Goal: Task Accomplishment & Management: Use online tool/utility

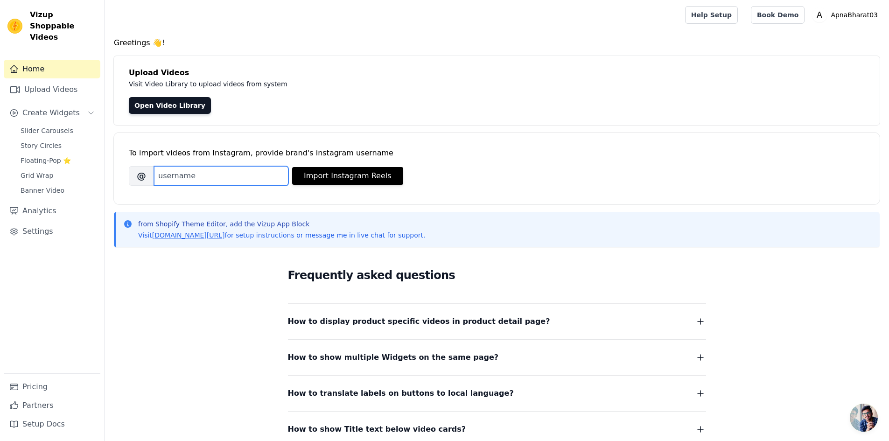
click at [214, 178] on input "Brand's Instagram Username" at bounding box center [221, 176] width 134 height 20
type input "itz_bijay13"
click at [331, 177] on button "Import Instagram Reels" at bounding box center [347, 176] width 111 height 18
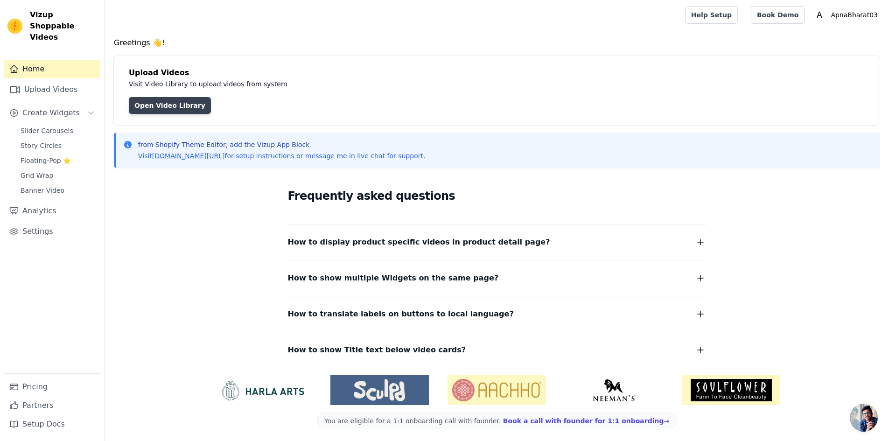
click at [161, 107] on link "Open Video Library" at bounding box center [170, 105] width 82 height 17
click at [455, 347] on button "How to show Title text below video cards?" at bounding box center [497, 349] width 418 height 13
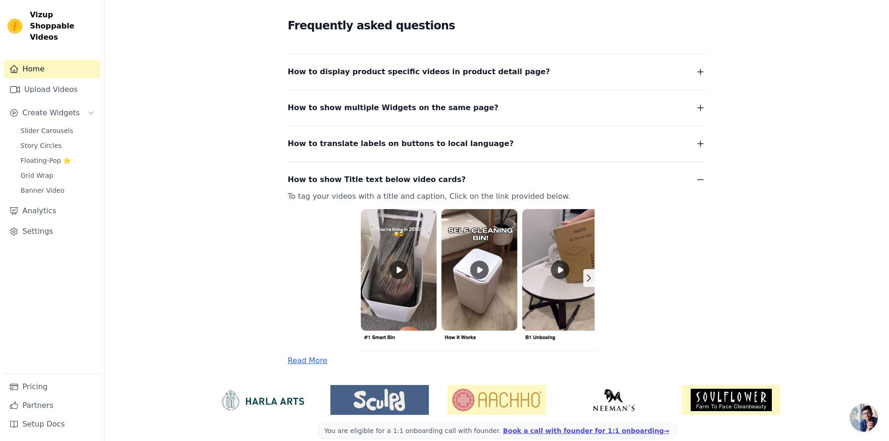
scroll to position [183, 0]
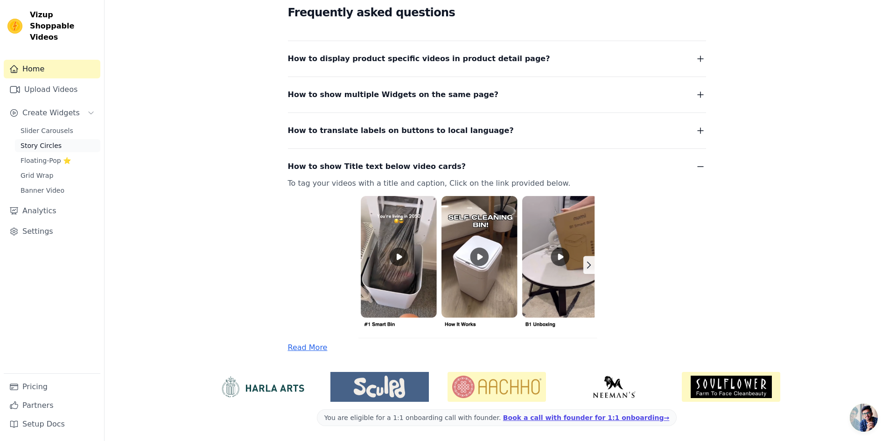
click at [44, 141] on span "Story Circles" at bounding box center [41, 145] width 41 height 9
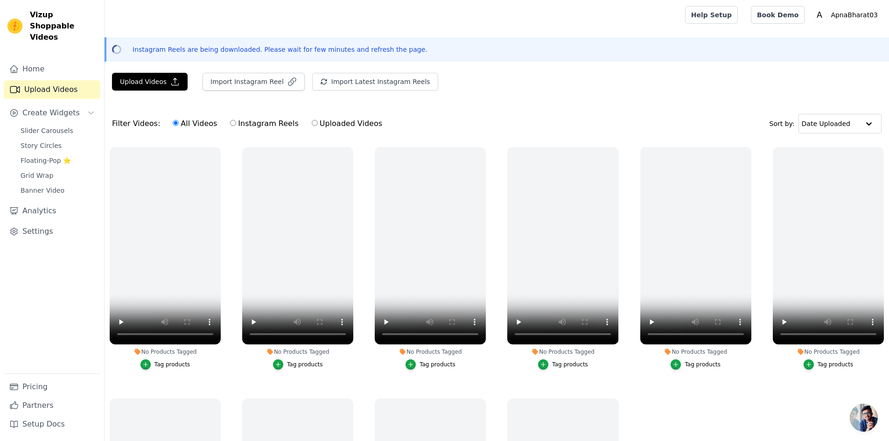
click at [264, 120] on label "Instagram Reels" at bounding box center [264, 124] width 69 height 12
click at [236, 120] on input "Instagram Reels" at bounding box center [233, 123] width 6 height 6
radio input "true"
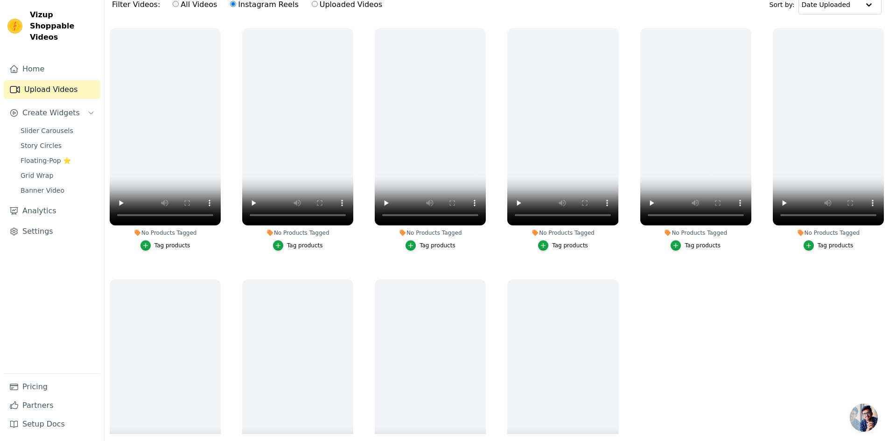
scroll to position [134, 0]
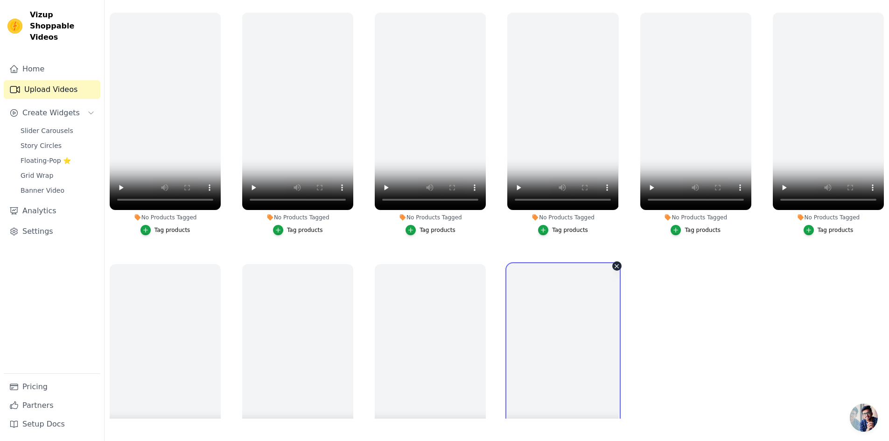
click at [584, 293] on video at bounding box center [562, 362] width 111 height 197
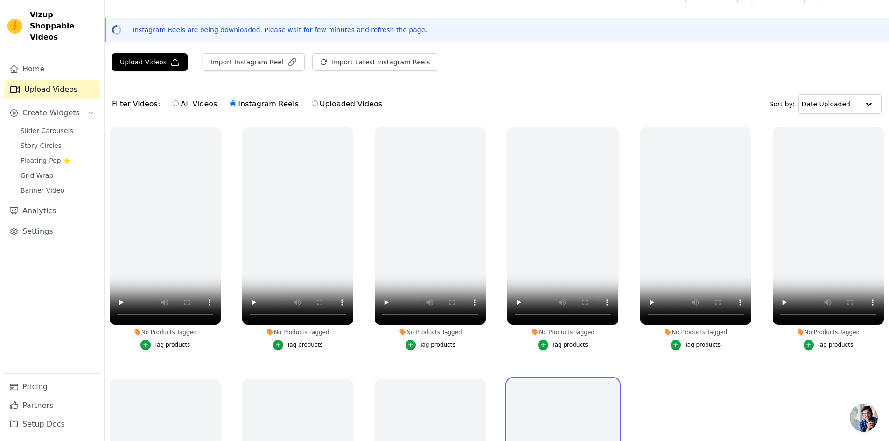
scroll to position [20, 0]
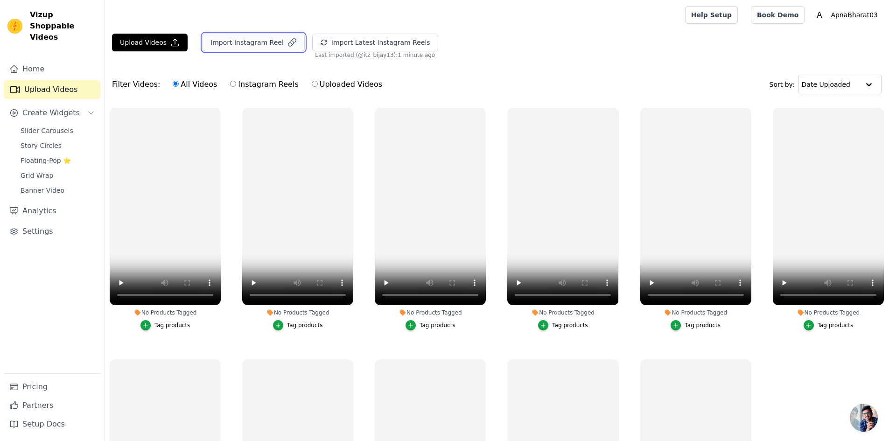
click at [257, 39] on button "Import Instagram Reel" at bounding box center [253, 43] width 102 height 18
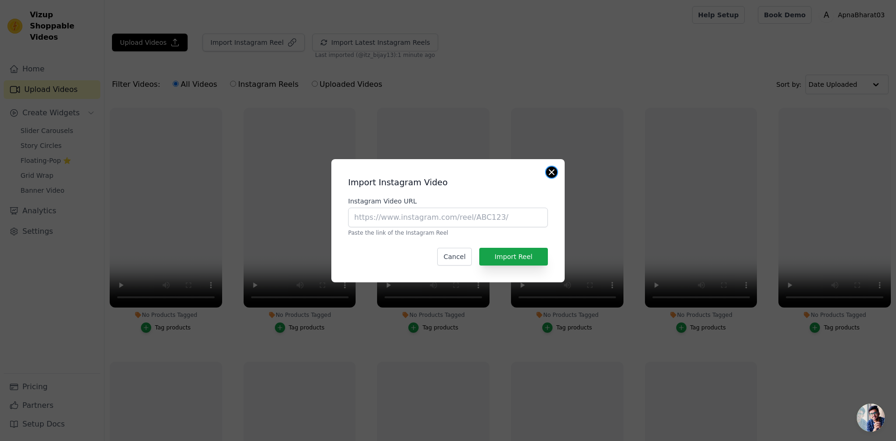
click at [555, 176] on div "Import Instagram Video Instagram Video URL Paste the link of the Instagram Reel…" at bounding box center [447, 220] width 233 height 123
click at [552, 169] on button "Close modal" at bounding box center [551, 172] width 11 height 11
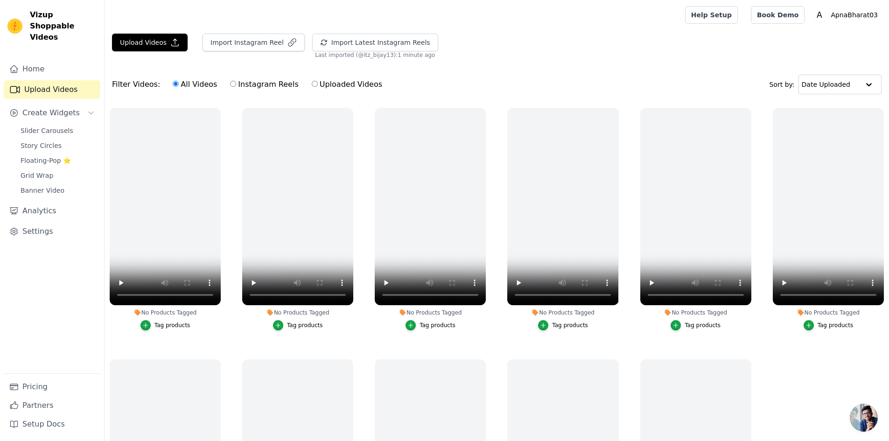
click at [250, 82] on label "Instagram Reels" at bounding box center [264, 84] width 69 height 12
click at [236, 82] on input "Instagram Reels" at bounding box center [233, 84] width 6 height 6
radio input "true"
click at [316, 88] on label "Uploaded Videos" at bounding box center [346, 84] width 71 height 12
click at [316, 87] on input "Uploaded Videos" at bounding box center [315, 84] width 6 height 6
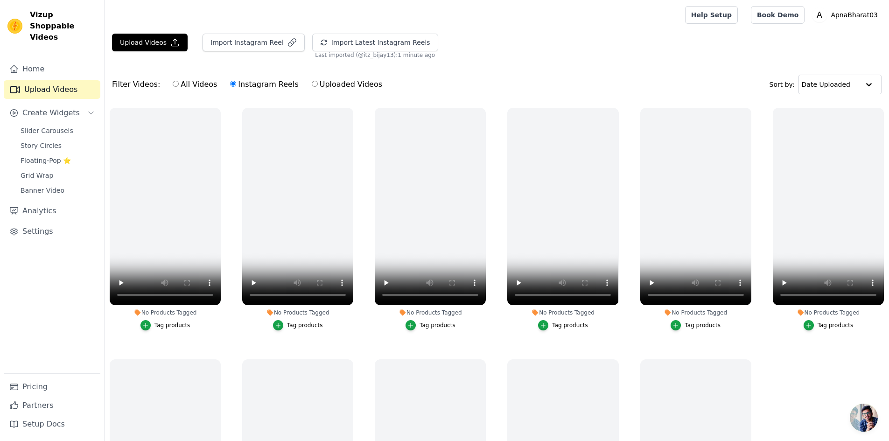
radio input "true"
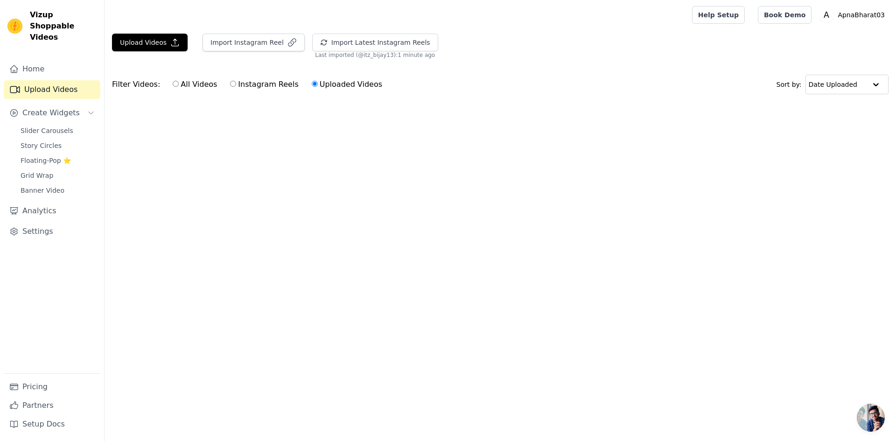
click at [230, 82] on input "Instagram Reels" at bounding box center [233, 84] width 6 height 6
radio input "true"
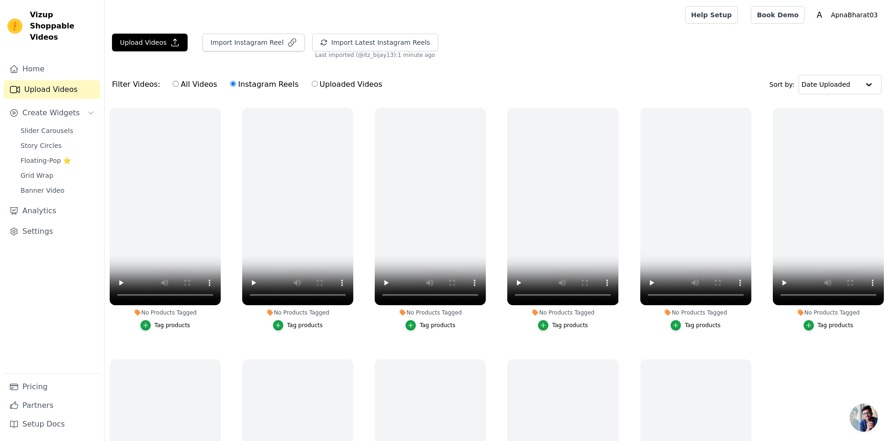
click at [173, 82] on input "All Videos" at bounding box center [176, 84] width 6 height 6
radio input "true"
click at [82, 104] on button "Create Widgets" at bounding box center [52, 113] width 97 height 19
drag, startPoint x: 74, startPoint y: 101, endPoint x: 75, endPoint y: 78, distance: 22.4
click at [75, 78] on div "Home Upload Videos Create Widgets Analytics Settings" at bounding box center [52, 217] width 97 height 314
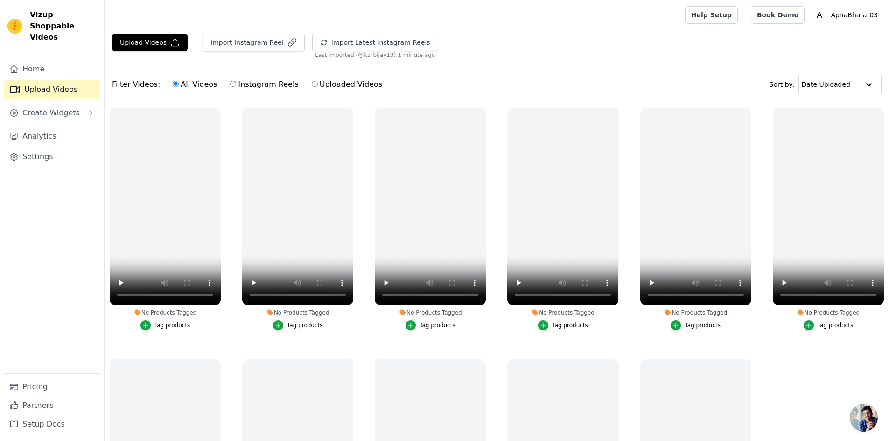
click at [138, 78] on div "Filter Videos: All Videos Instagram Reels Uploaded Videos" at bounding box center [249, 84] width 275 height 21
click at [162, 37] on button "Upload Videos" at bounding box center [150, 43] width 76 height 18
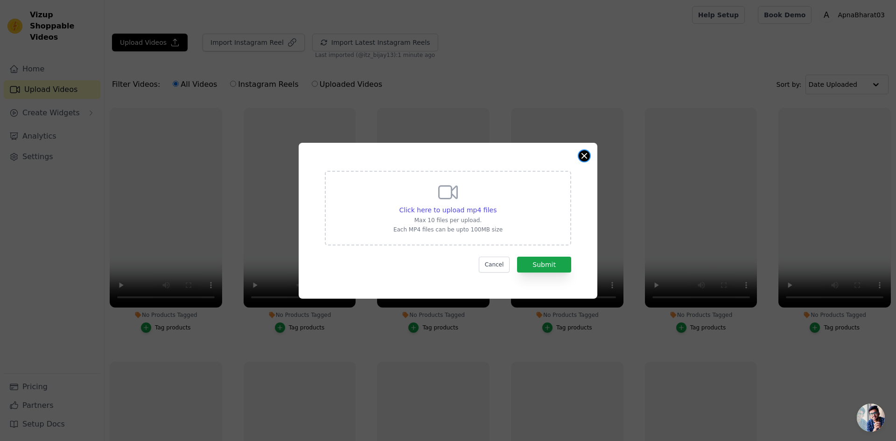
click at [585, 150] on div "Click here to upload mp4 files Max 10 files per upload. Each MP4 files can be u…" at bounding box center [448, 221] width 299 height 156
click at [583, 160] on button "Close modal" at bounding box center [584, 155] width 11 height 11
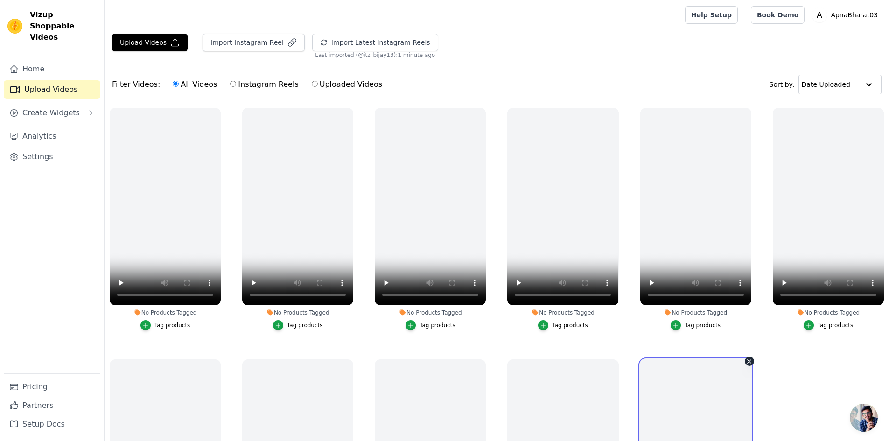
click at [170, 41] on icon "button" at bounding box center [174, 42] width 9 height 9
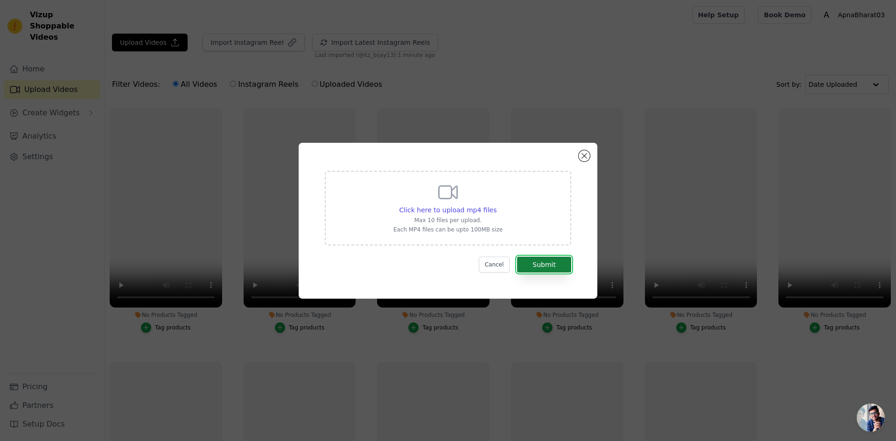
click at [545, 260] on button "Submit" at bounding box center [544, 265] width 54 height 16
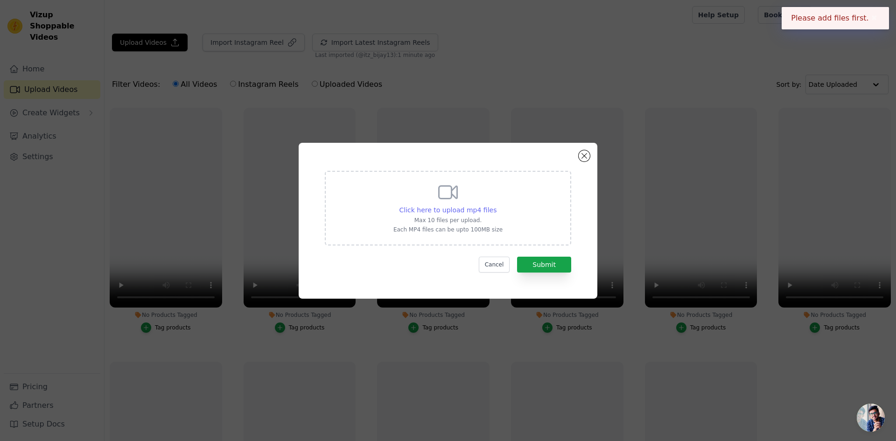
click at [459, 209] on span "Click here to upload mp4 files" at bounding box center [448, 209] width 98 height 7
click at [496, 205] on input "Click here to upload mp4 files Max 10 files per upload. Each MP4 files can be u…" at bounding box center [496, 205] width 0 height 0
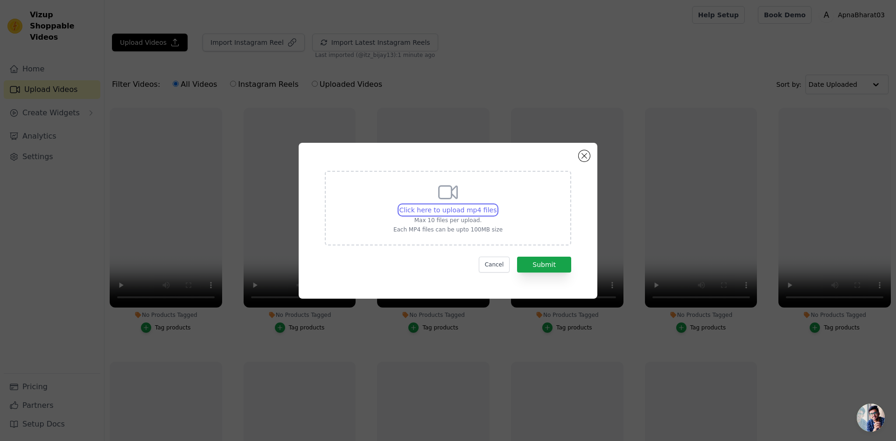
type input "C:\fakepath\06ac5f16f328b46407b5d726062de1cd.mp4"
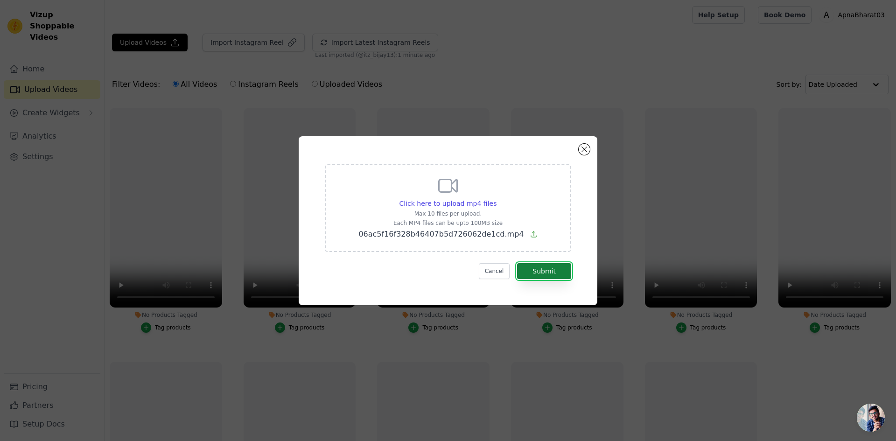
click at [544, 265] on button "Submit" at bounding box center [544, 271] width 54 height 16
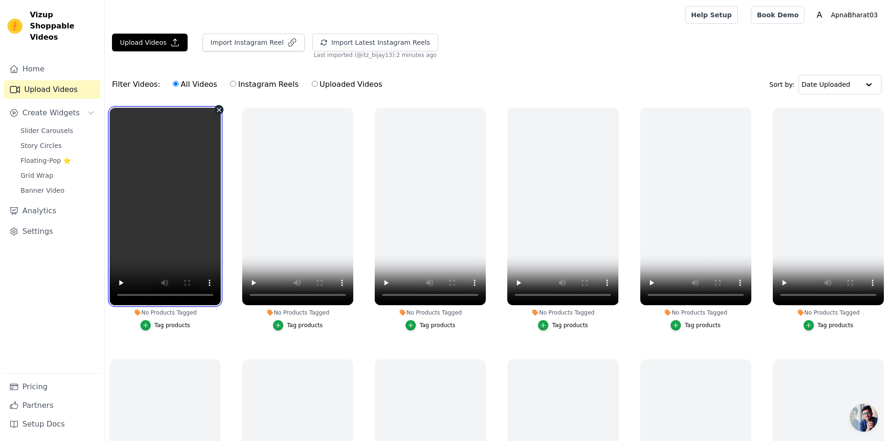
click at [195, 192] on video at bounding box center [165, 206] width 111 height 197
click at [216, 110] on icon "button" at bounding box center [219, 109] width 7 height 7
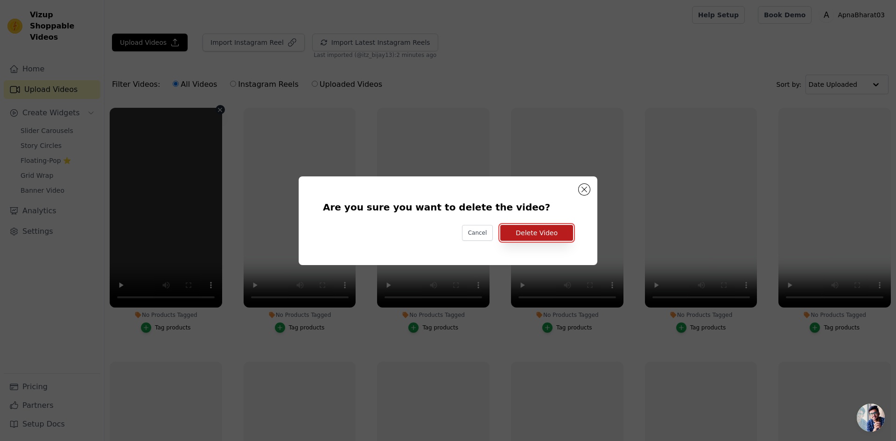
click at [559, 230] on button "Delete Video" at bounding box center [536, 233] width 73 height 16
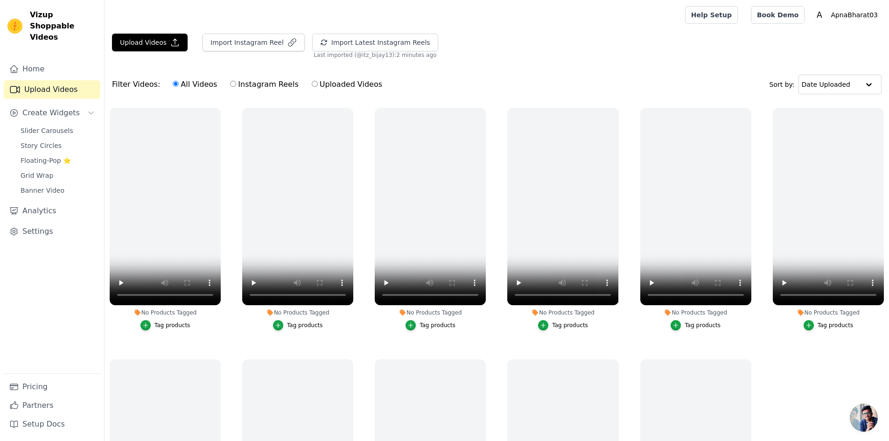
click at [223, 181] on div "No Products Tagged Tag products" at bounding box center [165, 221] width 121 height 237
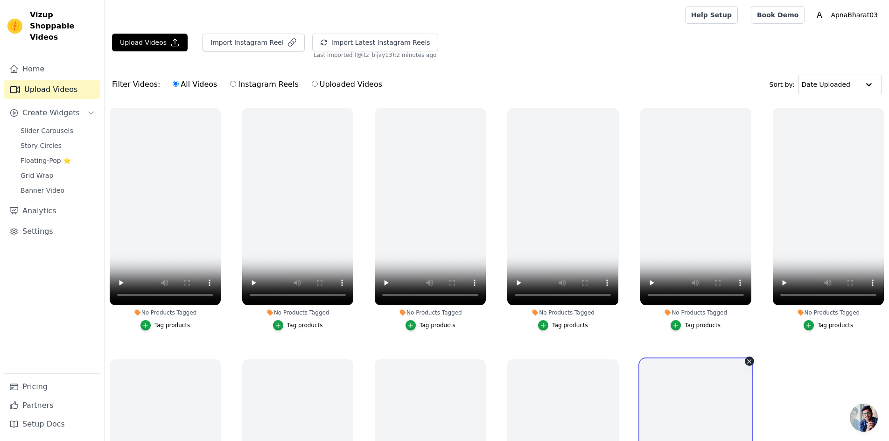
click at [350, 34] on button "Import Latest Instagram Reels" at bounding box center [375, 43] width 126 height 18
click at [861, 82] on div at bounding box center [868, 84] width 19 height 19
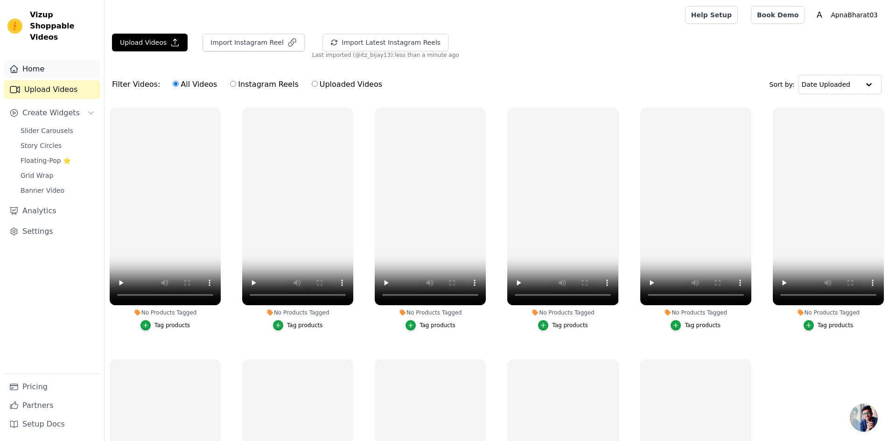
click at [54, 60] on link "Home" at bounding box center [52, 69] width 97 height 19
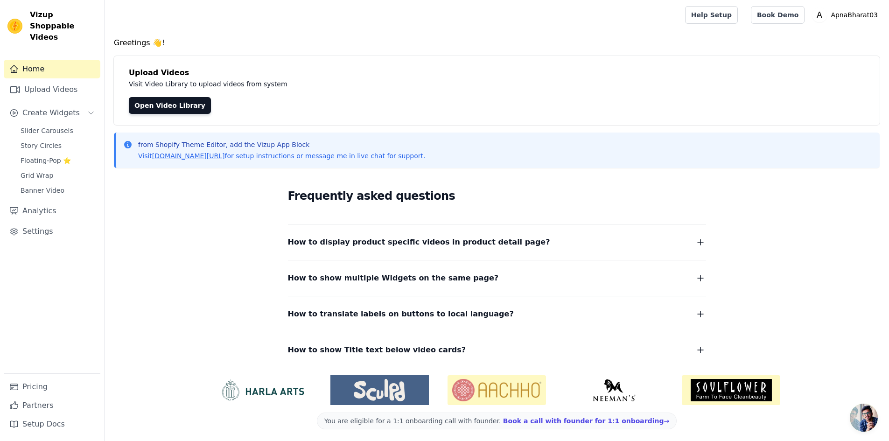
click at [617, 243] on button "How to display product specific videos in product detail page?" at bounding box center [497, 242] width 418 height 13
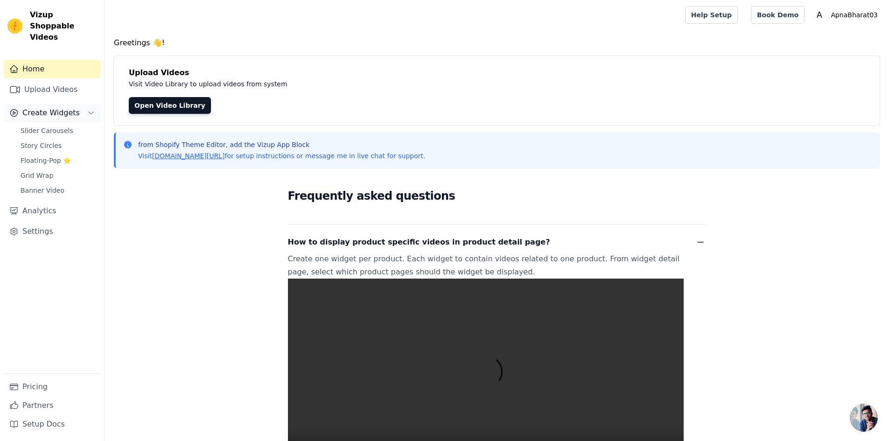
click at [60, 110] on button "Create Widgets" at bounding box center [52, 113] width 97 height 19
click at [54, 127] on link "Analytics" at bounding box center [52, 136] width 97 height 19
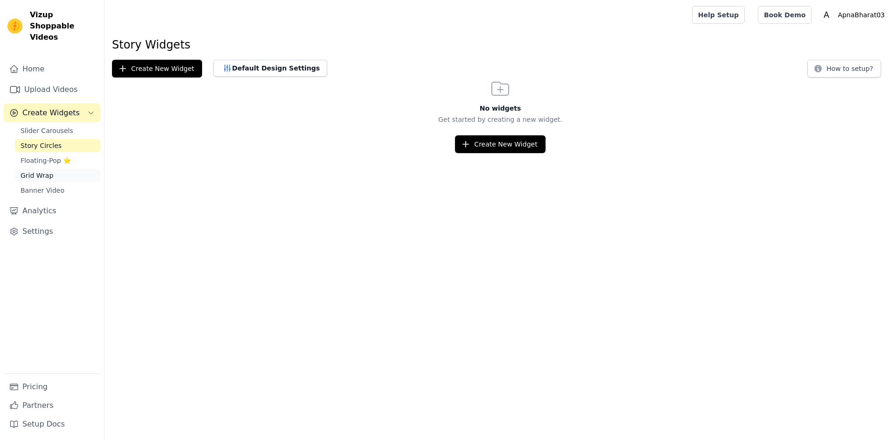
click at [57, 169] on link "Grid Wrap" at bounding box center [57, 175] width 85 height 13
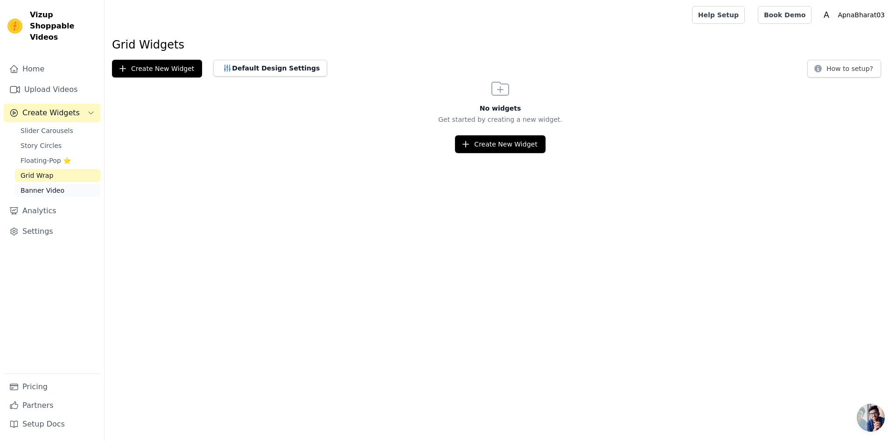
click at [63, 184] on link "Banner Video" at bounding box center [57, 190] width 85 height 13
click at [50, 169] on link "Grid Wrap" at bounding box center [57, 175] width 85 height 13
click at [43, 156] on span "Floating-Pop ⭐" at bounding box center [46, 160] width 50 height 9
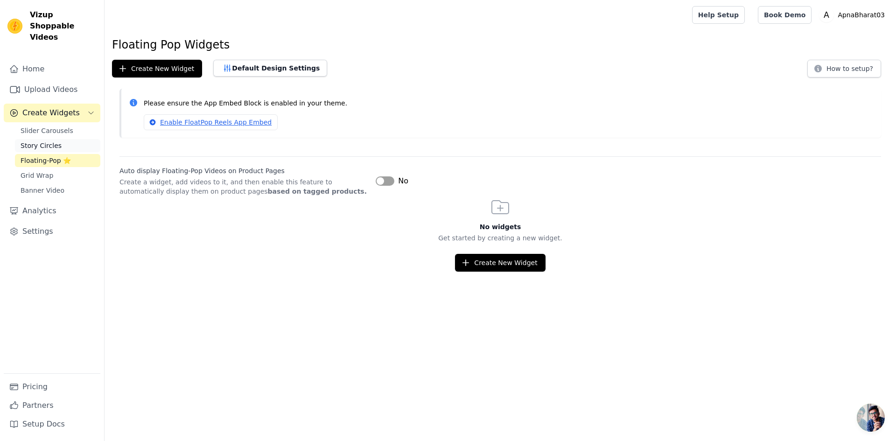
click at [43, 141] on span "Story Circles" at bounding box center [41, 145] width 41 height 9
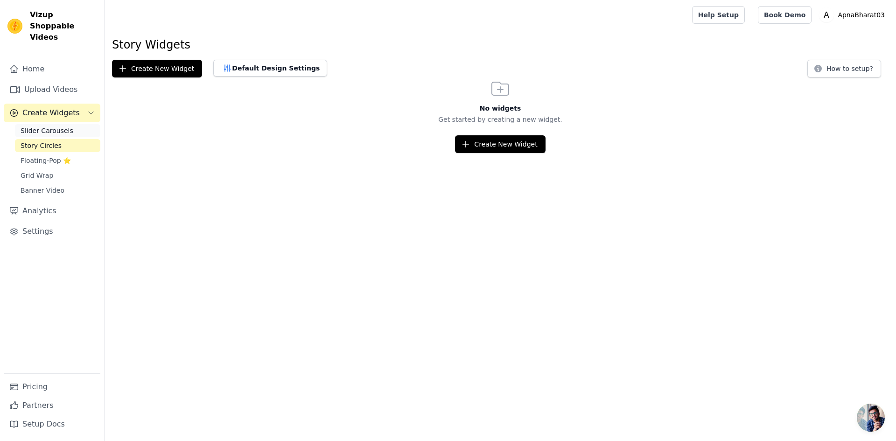
click at [47, 126] on span "Slider Carousels" at bounding box center [47, 130] width 53 height 9
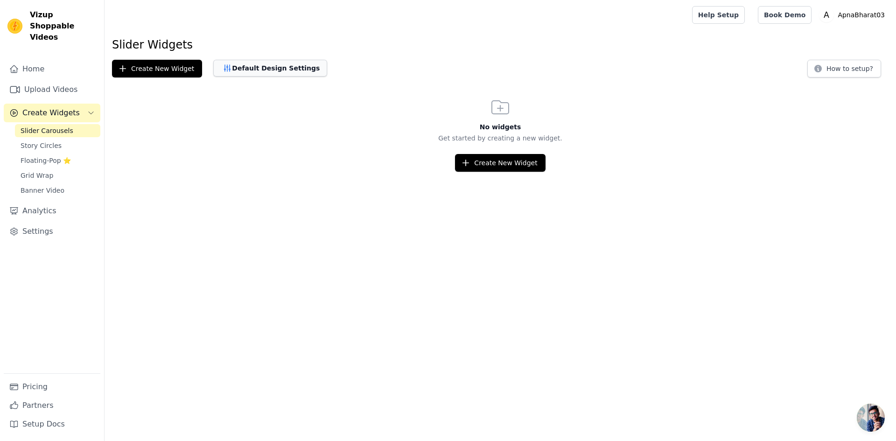
click at [232, 73] on button "Default Design Settings" at bounding box center [270, 68] width 114 height 17
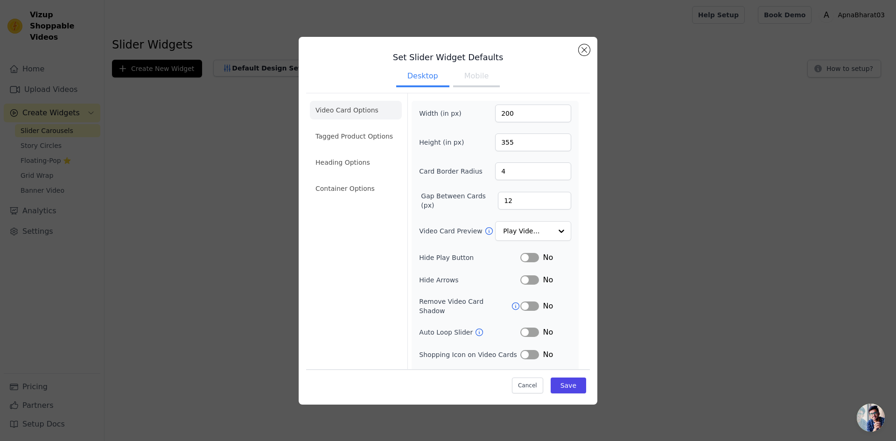
click at [267, 91] on div "Set Slider Widget Defaults Desktop Mobile Video Card Options Tagged Product Opt…" at bounding box center [448, 221] width 866 height 398
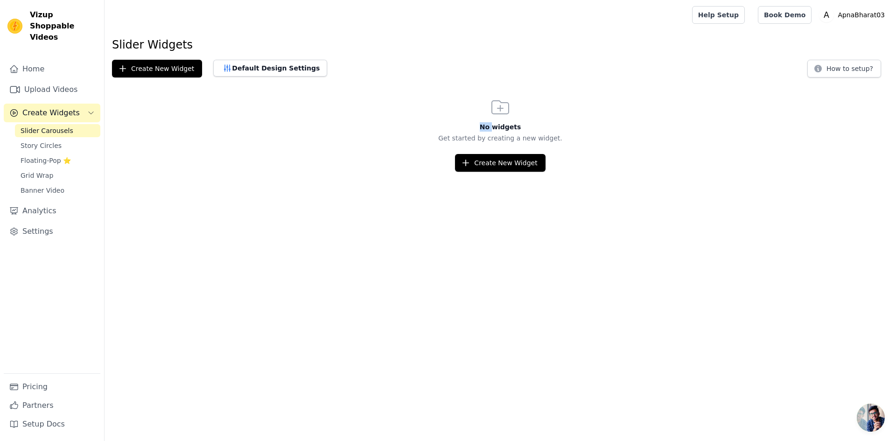
click at [267, 91] on div "Slider Widgets Create New Widget Default Design Settings How to setup? No widge…" at bounding box center [500, 104] width 791 height 134
click at [486, 167] on button "Create New Widget" at bounding box center [500, 163] width 90 height 18
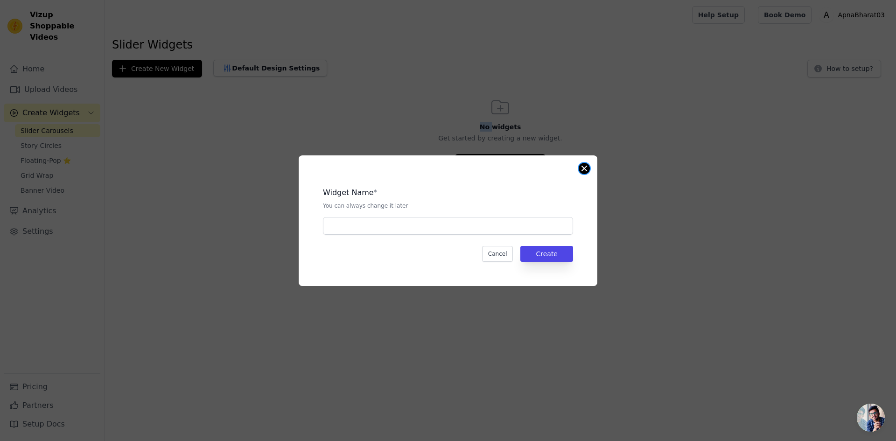
click at [588, 171] on button "Close modal" at bounding box center [584, 168] width 11 height 11
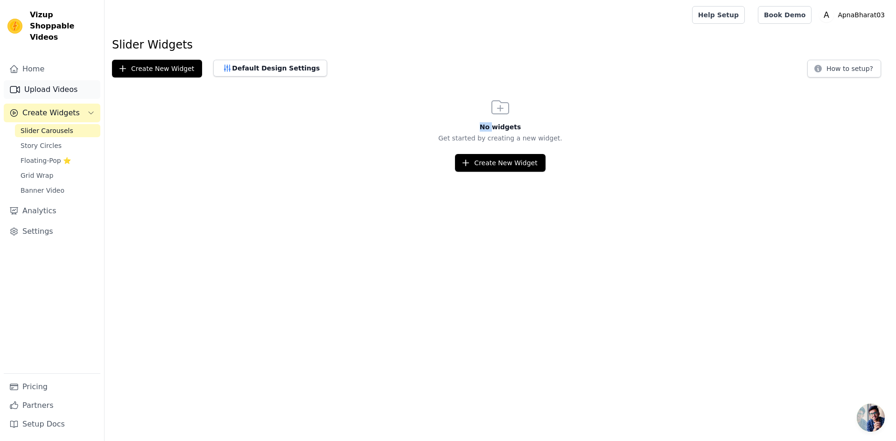
click at [84, 80] on link "Upload Videos" at bounding box center [52, 89] width 97 height 19
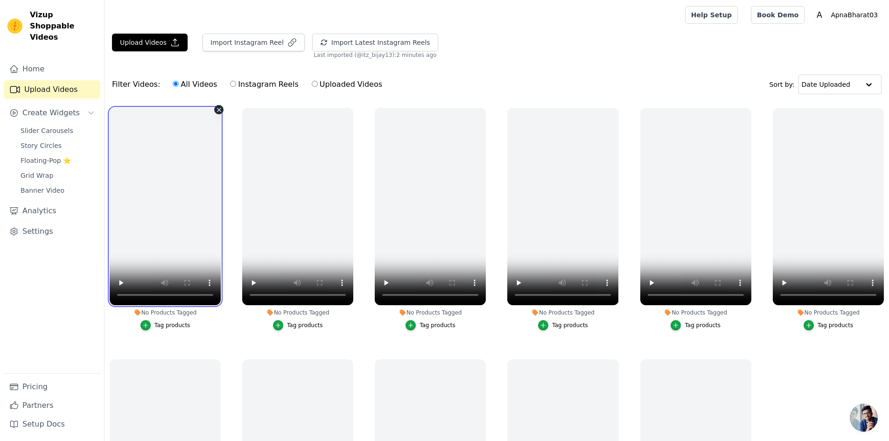
click at [201, 168] on video at bounding box center [165, 206] width 111 height 197
click at [196, 179] on video at bounding box center [165, 206] width 111 height 197
